Goal: Task Accomplishment & Management: Manage account settings

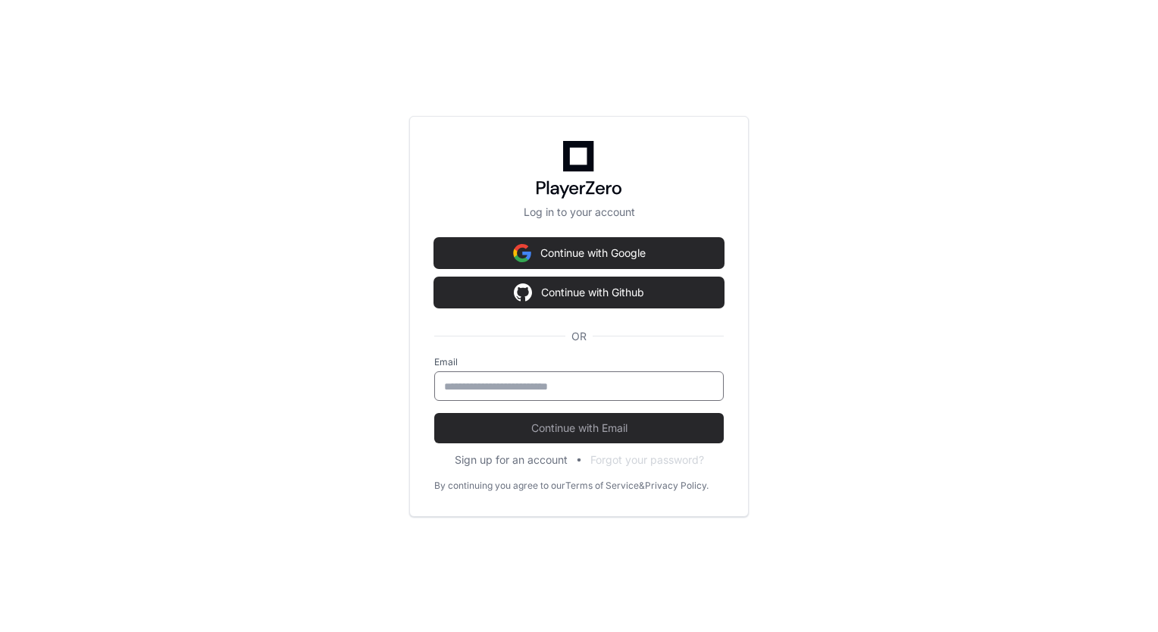
click at [507, 386] on input "email" at bounding box center [579, 386] width 270 height 15
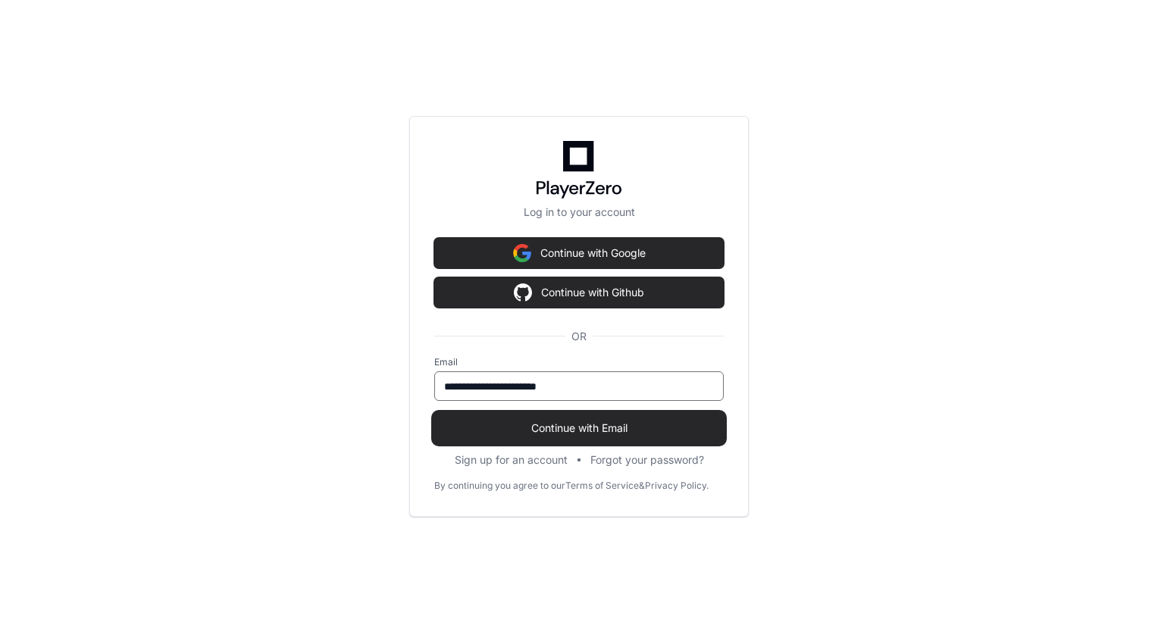
type input "**********"
click at [572, 421] on span "Continue with Email" at bounding box center [578, 428] width 289 height 15
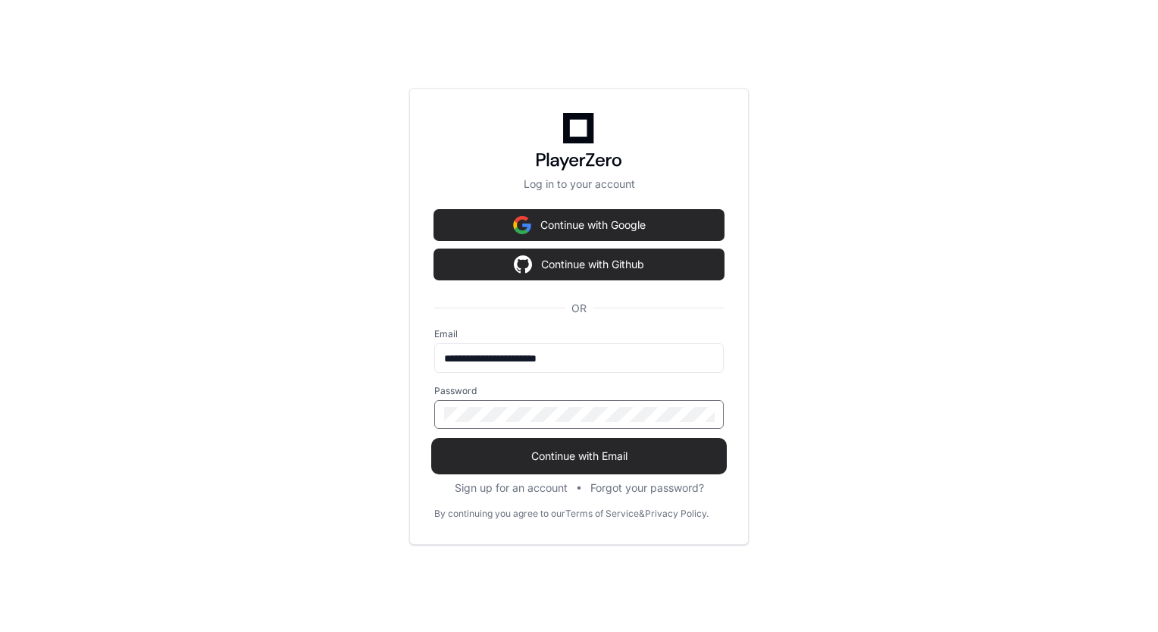
click at [434, 441] on button "Continue with Email" at bounding box center [578, 456] width 289 height 30
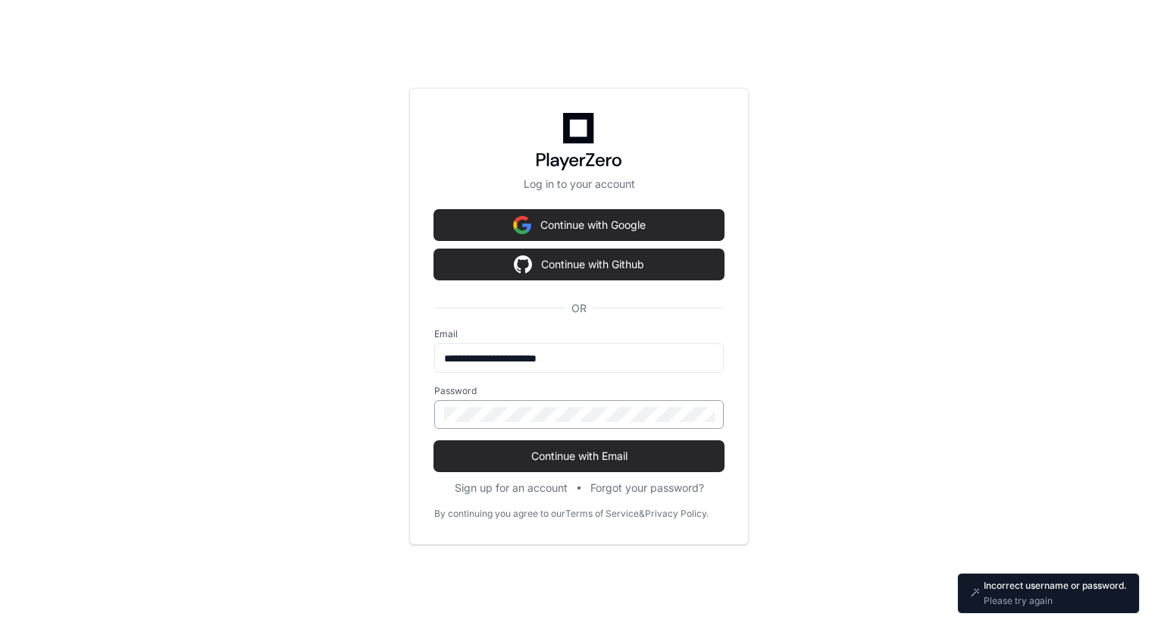
click at [443, 417] on div at bounding box center [578, 414] width 289 height 29
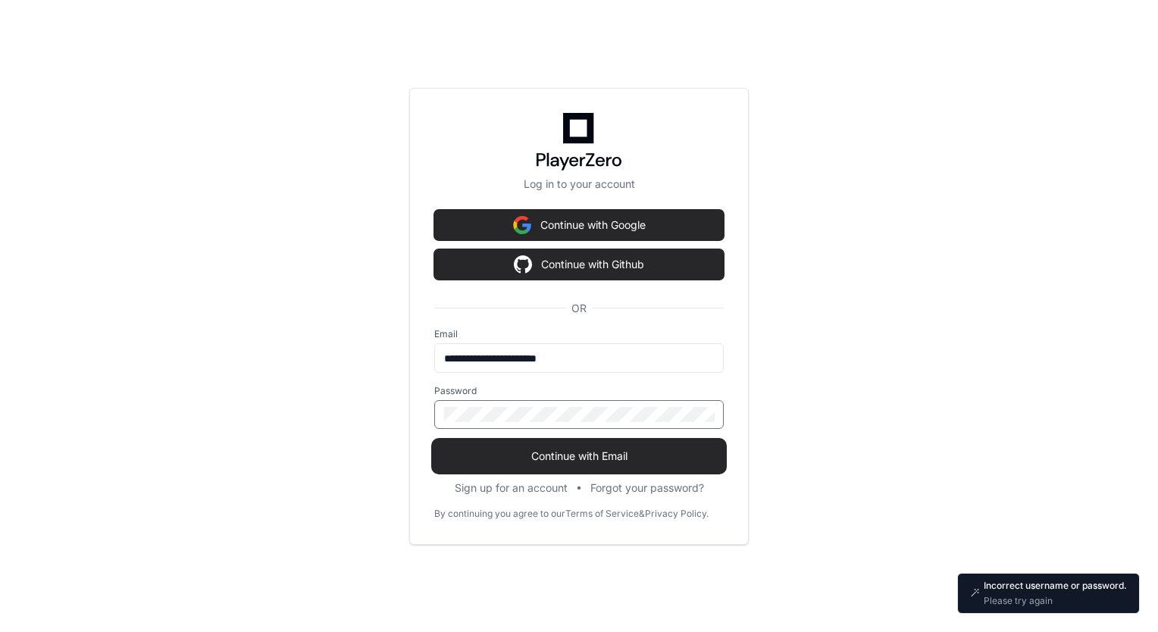
click at [533, 465] on button "Continue with Email" at bounding box center [578, 456] width 289 height 30
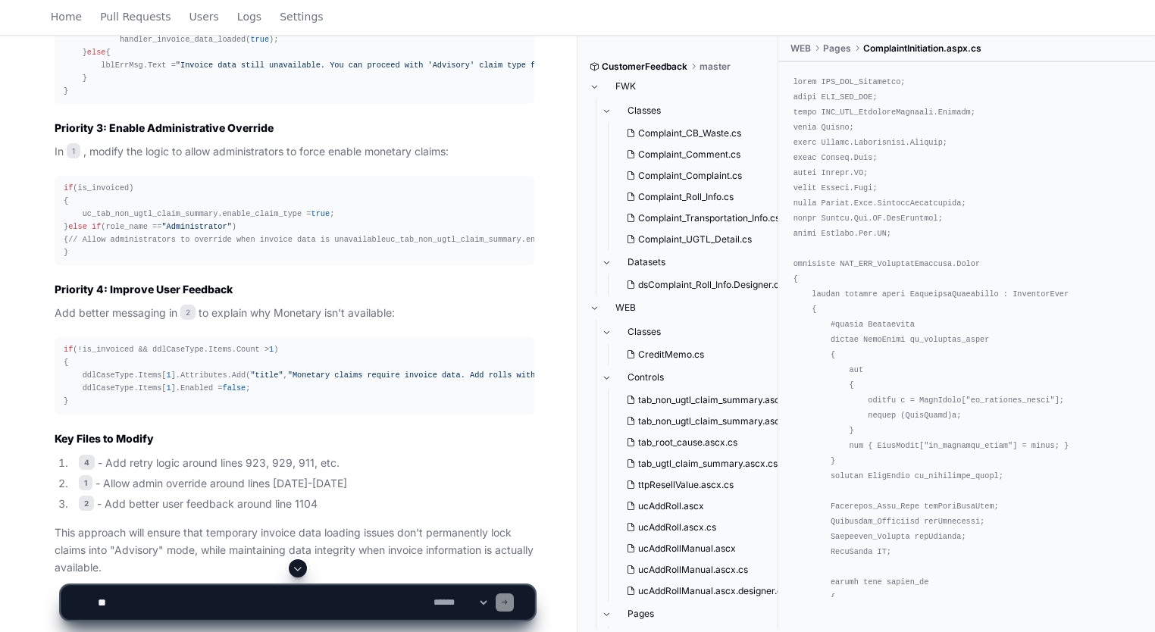
scroll to position [6105, 0]
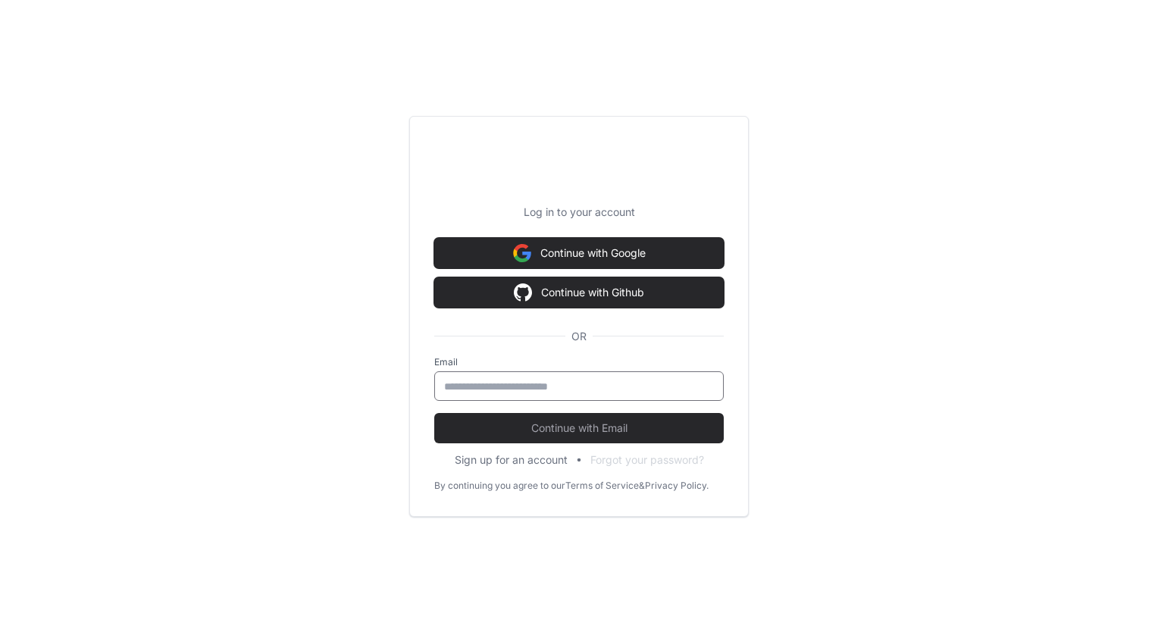
click at [506, 387] on input "email" at bounding box center [579, 386] width 270 height 15
